Goal: Task Accomplishment & Management: Use online tool/utility

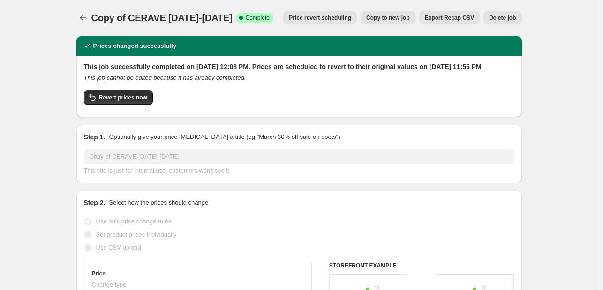
select select "percentage"
select select "tag"
click at [83, 12] on button "Price change jobs" at bounding box center [82, 17] width 13 height 13
